Goal: Transaction & Acquisition: Purchase product/service

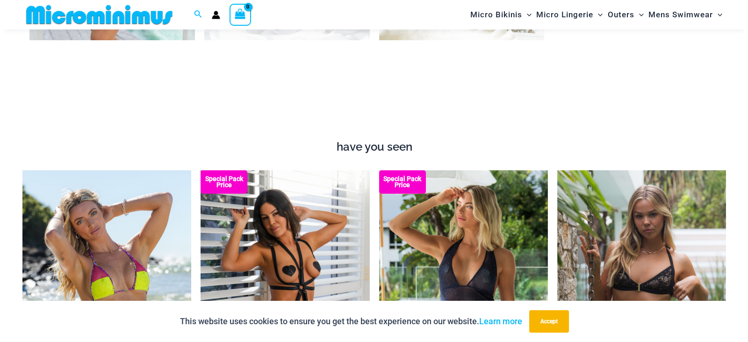
scroll to position [1070, 0]
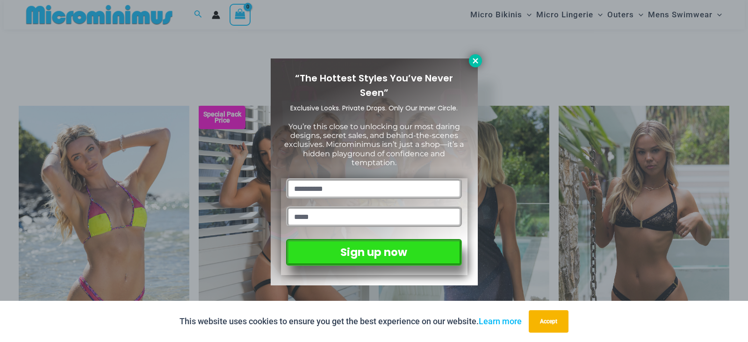
click at [473, 64] on icon at bounding box center [475, 61] width 8 height 8
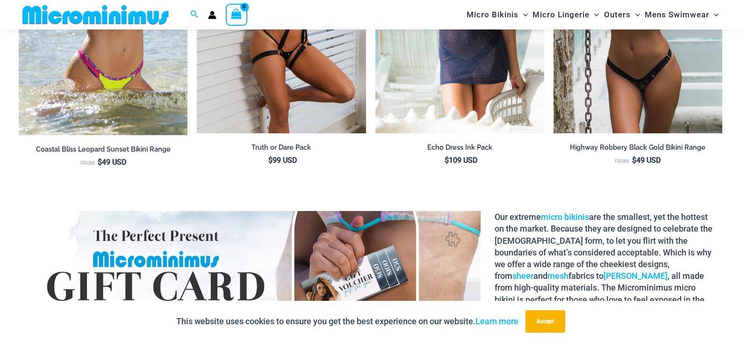
scroll to position [1160, 0]
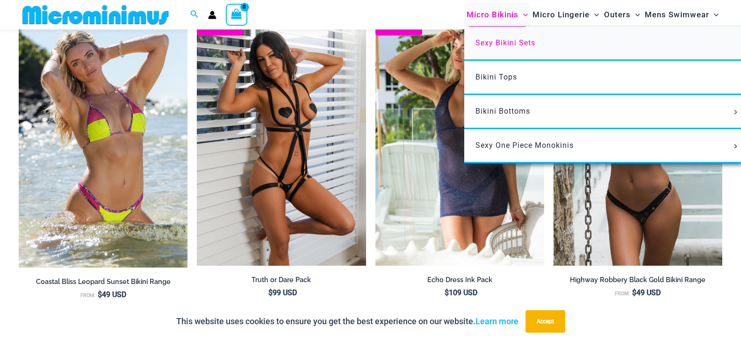
click at [492, 47] on span "Sexy Bikini Sets" at bounding box center [505, 42] width 60 height 9
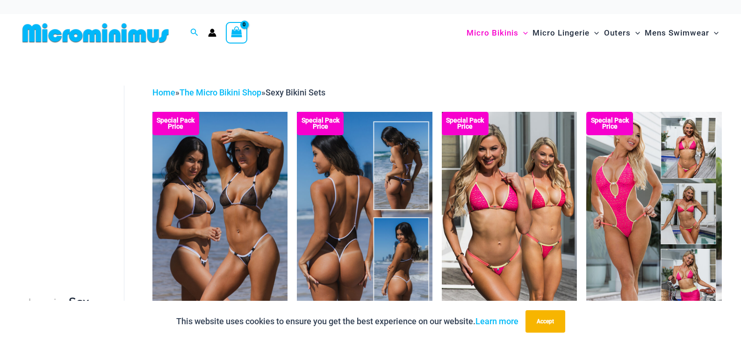
click at [360, 220] on img at bounding box center [365, 213] width 136 height 203
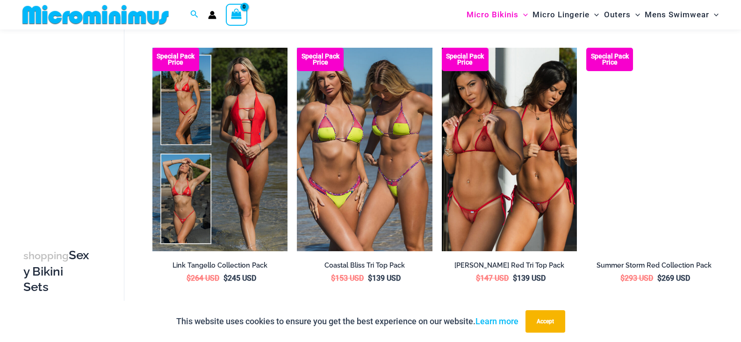
scroll to position [554, 0]
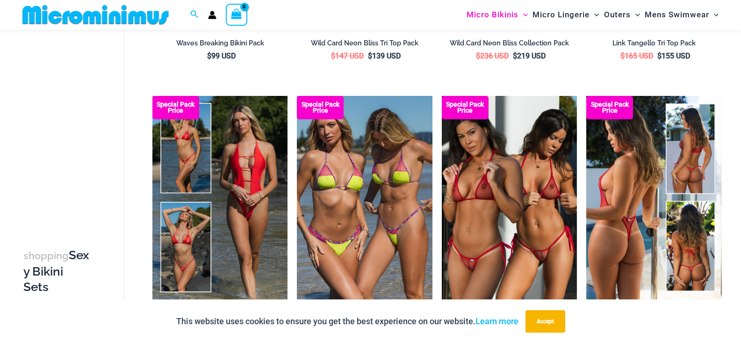
click at [628, 180] on img at bounding box center [654, 197] width 136 height 203
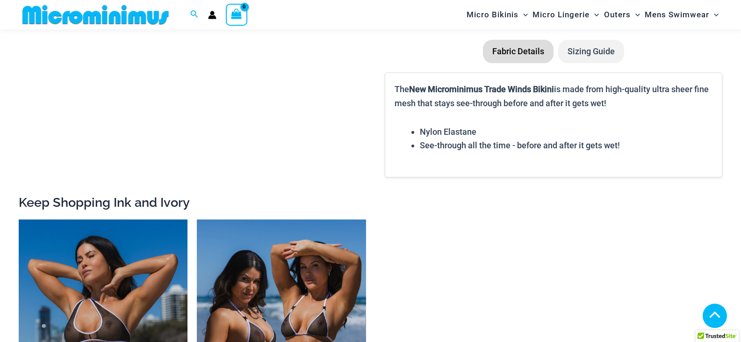
scroll to position [1820, 0]
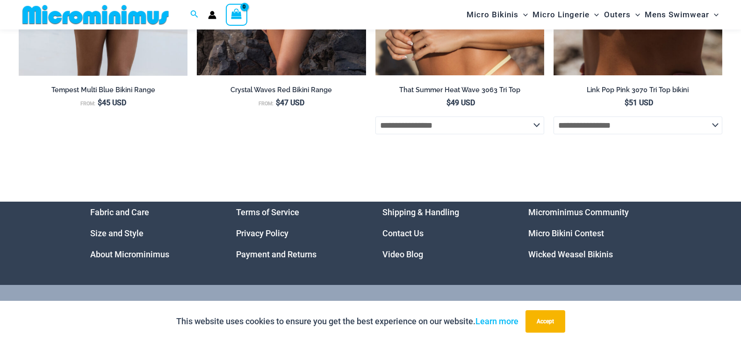
scroll to position [3700, 0]
